Goal: Check status

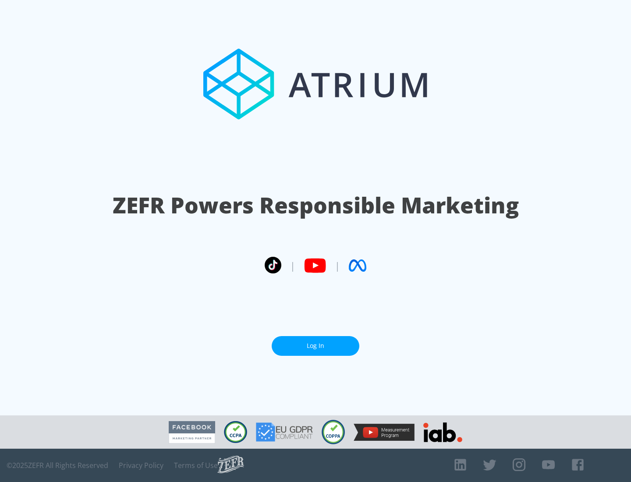
click at [315, 346] on link "Log In" at bounding box center [316, 346] width 88 height 20
